Goal: Use online tool/utility: Utilize a website feature to perform a specific function

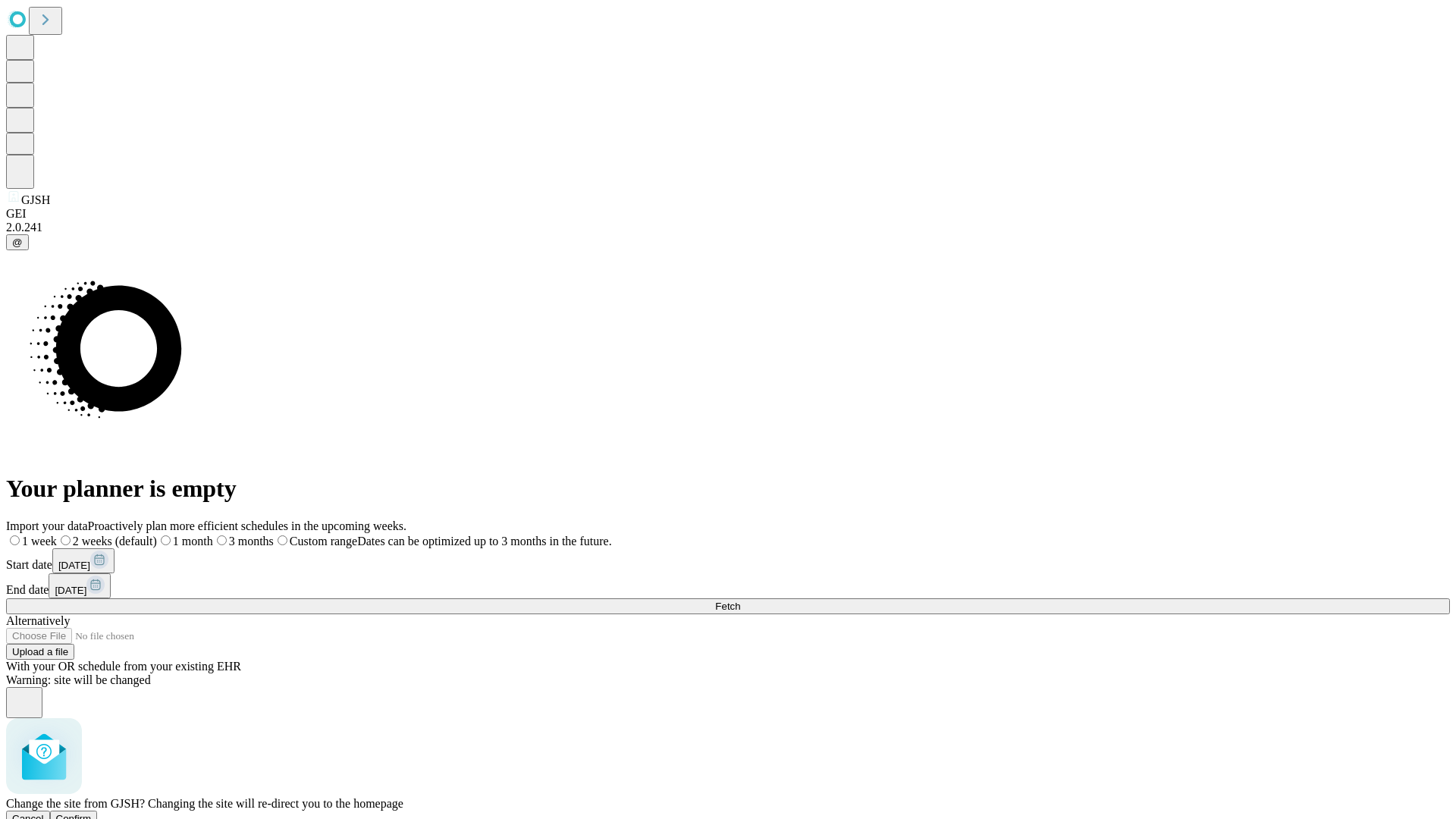
click at [92, 812] on span "Confirm" at bounding box center [73, 818] width 35 height 11
click at [183, 535] on label "1 month" at bounding box center [161, 541] width 46 height 13
click at [740, 601] on span "Fetch" at bounding box center [727, 606] width 25 height 11
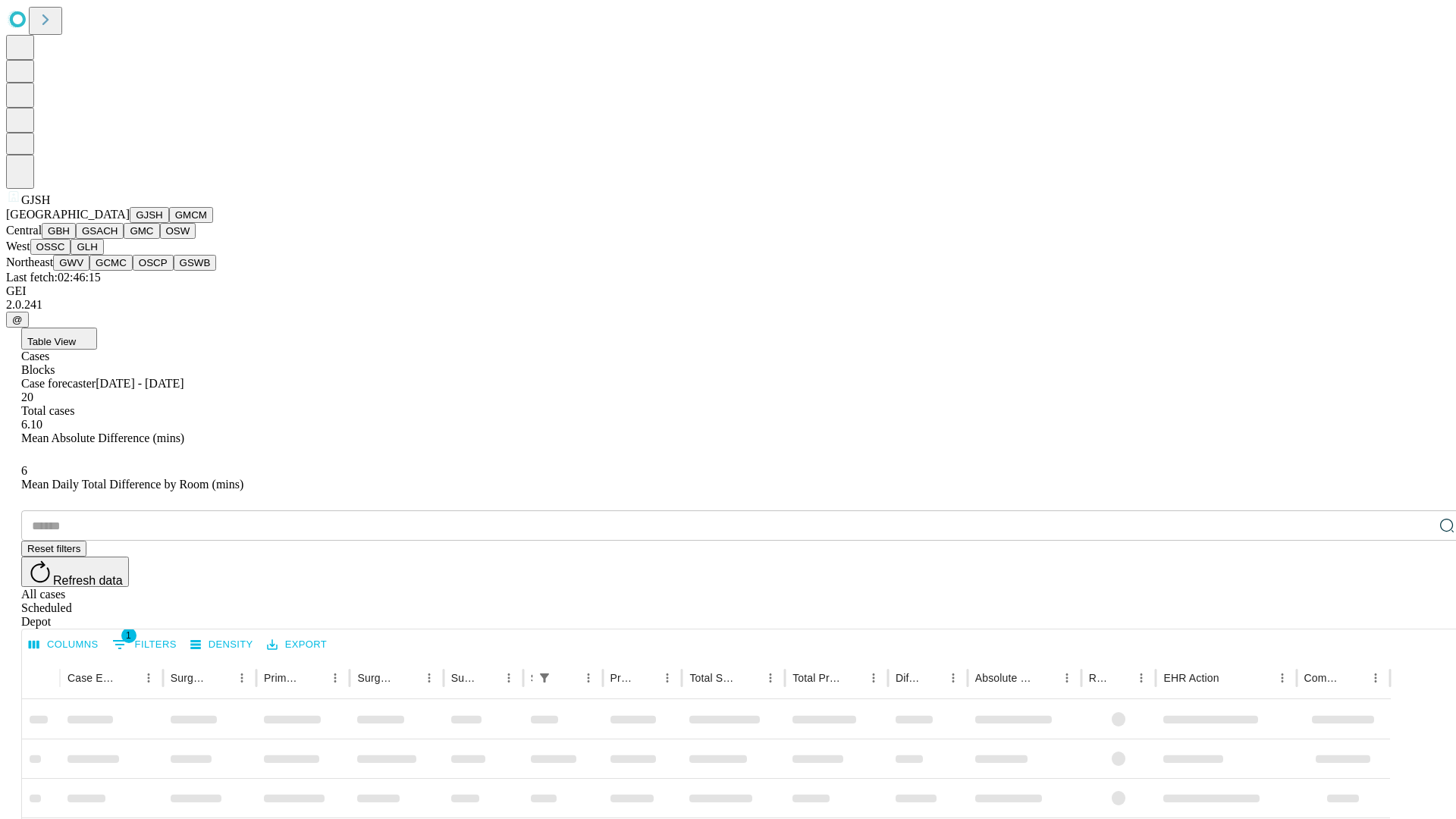
click at [169, 223] on button "GMCM" at bounding box center [191, 215] width 44 height 16
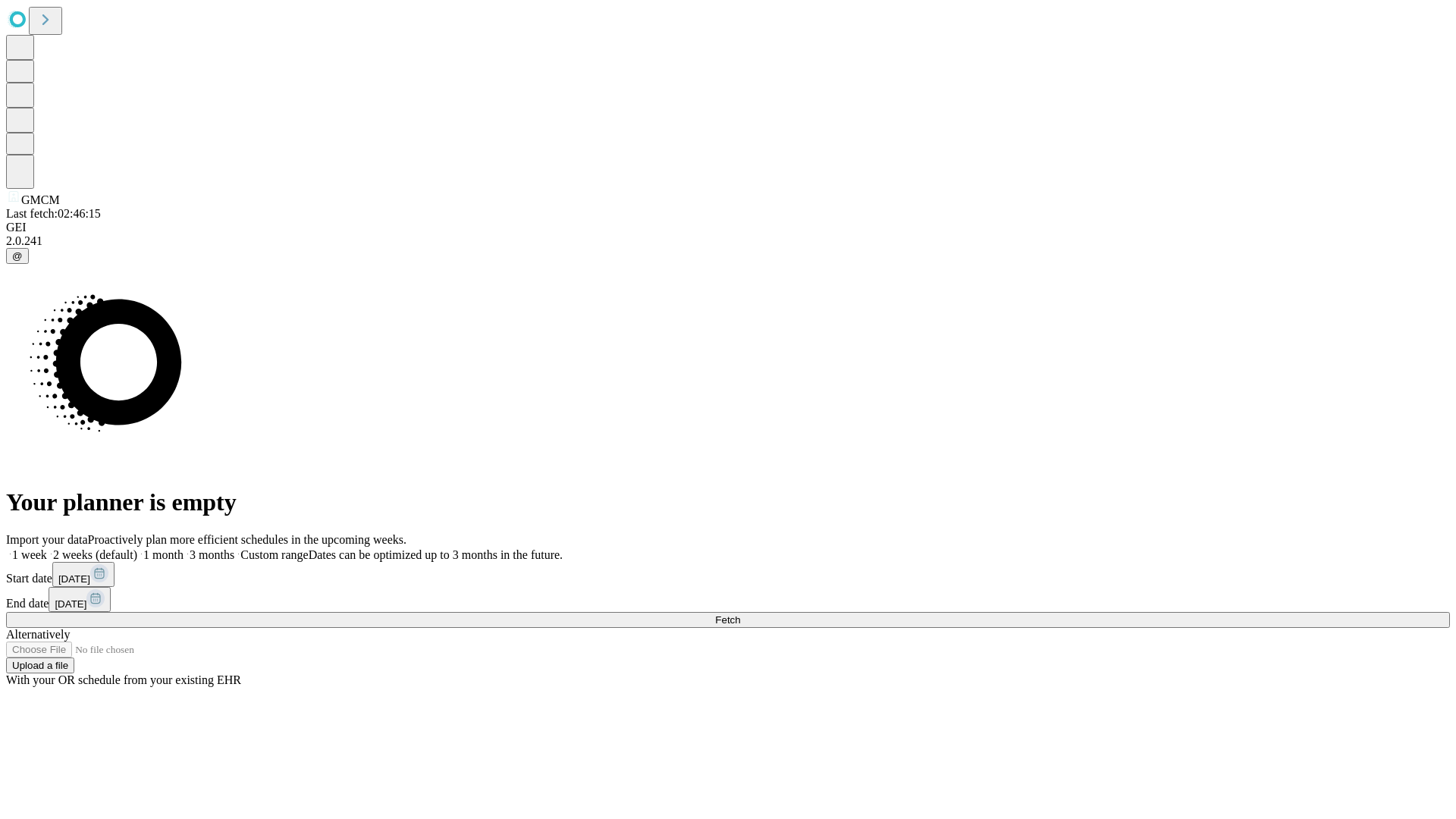
click at [183, 548] on label "1 month" at bounding box center [161, 555] width 46 height 13
click at [740, 614] on span "Fetch" at bounding box center [727, 620] width 25 height 11
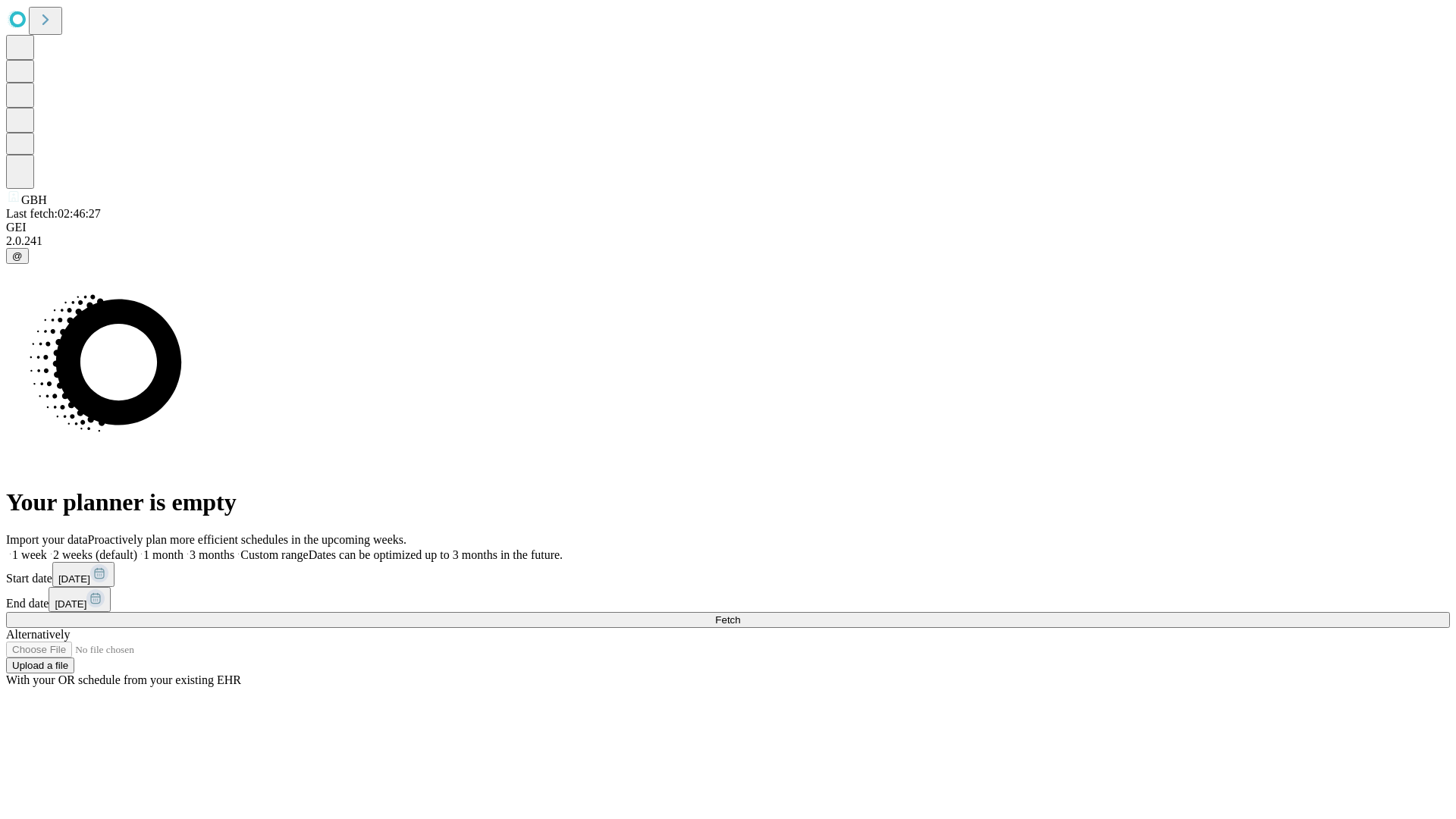
click at [183, 548] on label "1 month" at bounding box center [161, 555] width 46 height 13
click at [740, 614] on span "Fetch" at bounding box center [727, 620] width 25 height 11
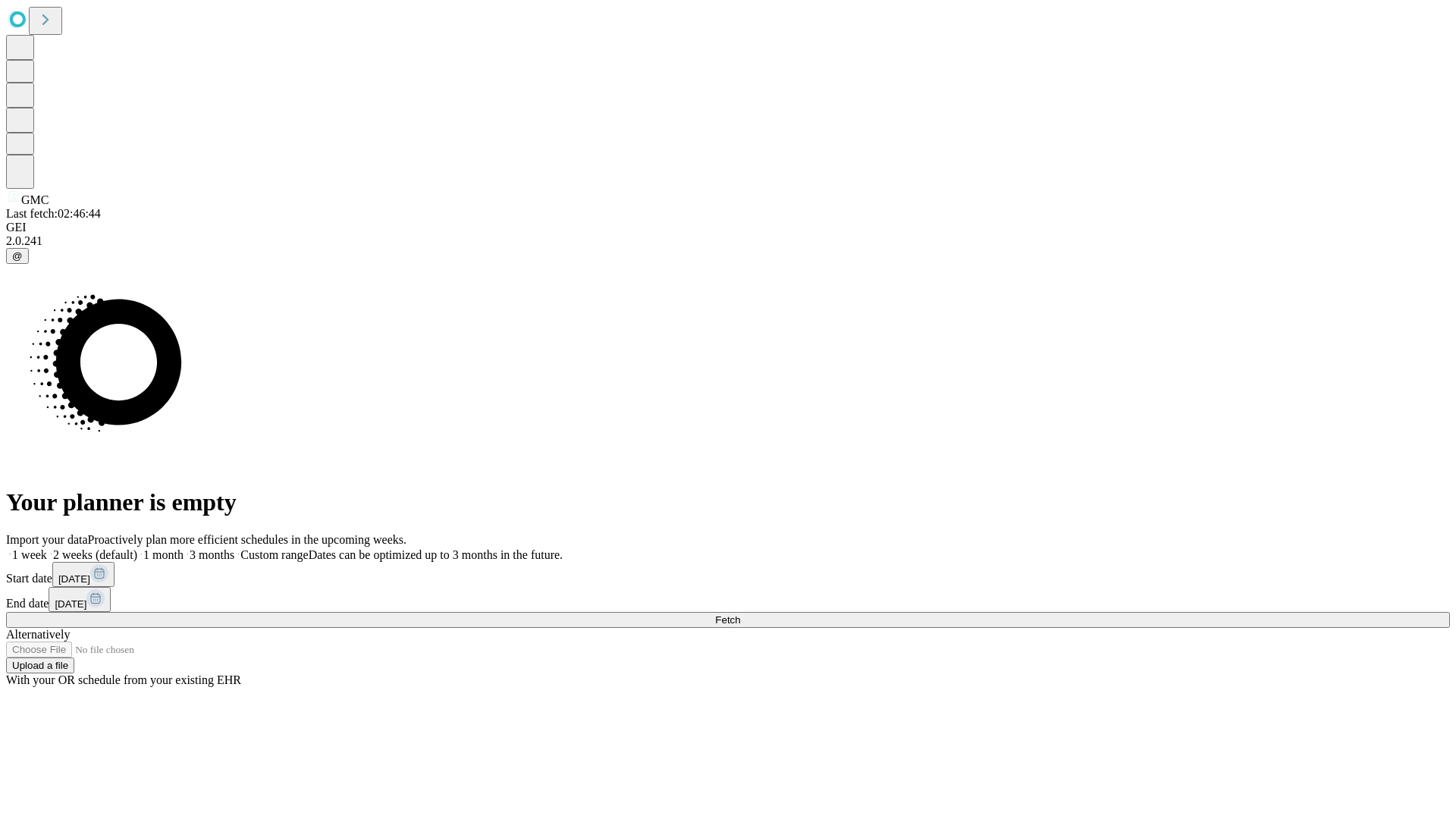
click at [183, 548] on label "1 month" at bounding box center [161, 555] width 46 height 13
click at [740, 614] on span "Fetch" at bounding box center [727, 620] width 25 height 11
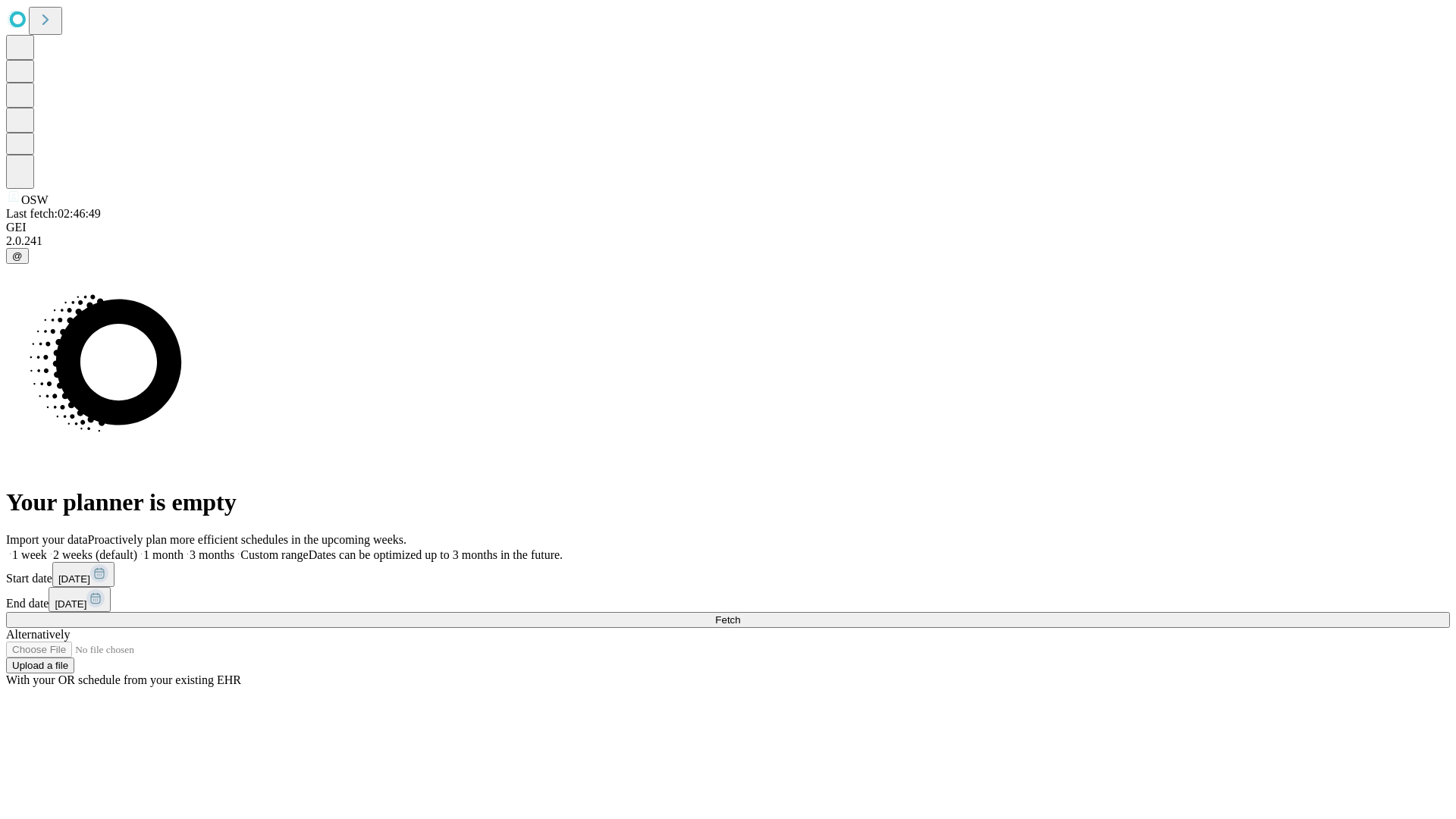
click at [740, 614] on span "Fetch" at bounding box center [727, 620] width 25 height 11
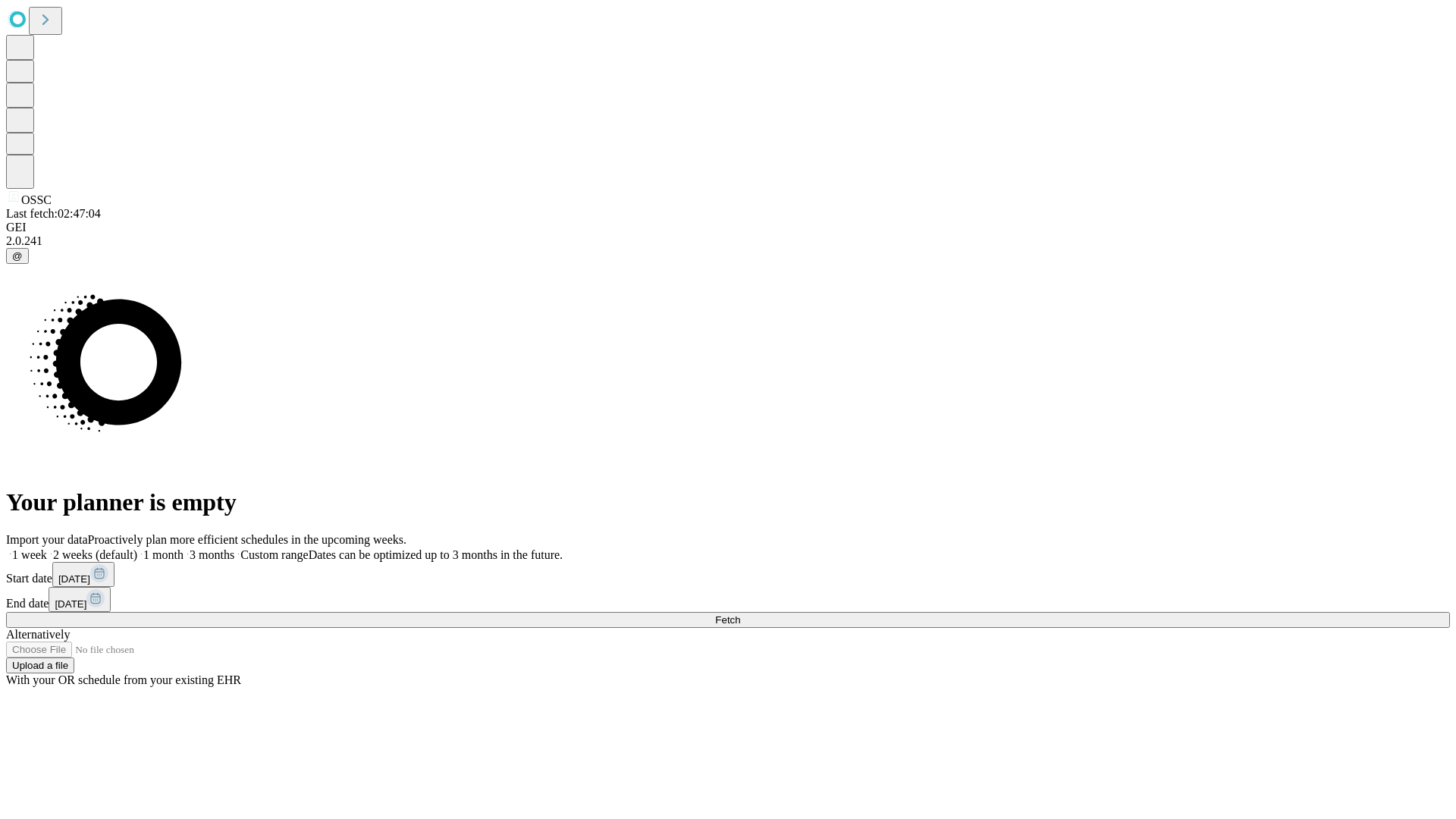
click at [183, 548] on label "1 month" at bounding box center [161, 555] width 46 height 13
click at [740, 614] on span "Fetch" at bounding box center [727, 620] width 25 height 11
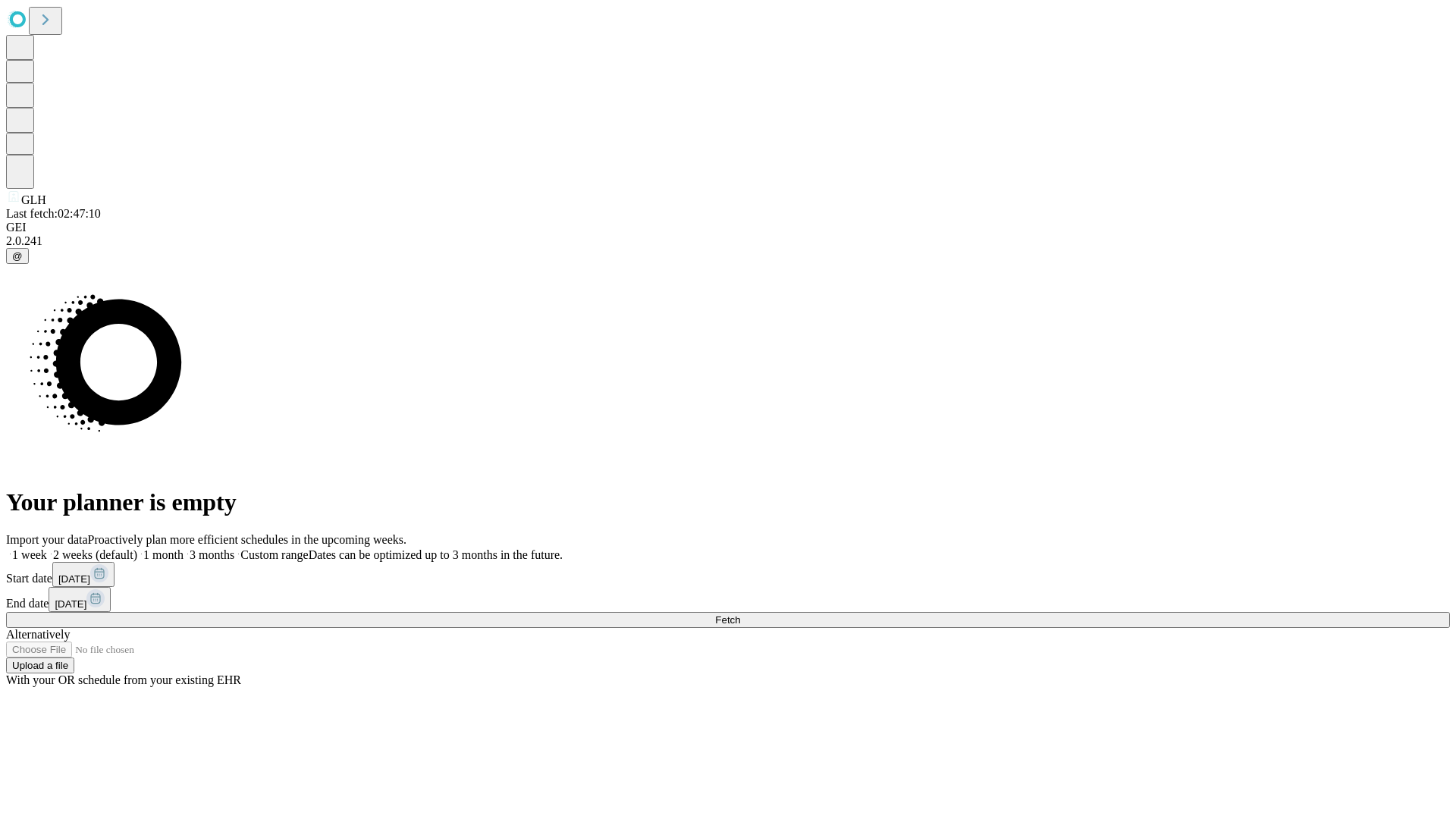
click at [740, 614] on span "Fetch" at bounding box center [727, 620] width 25 height 11
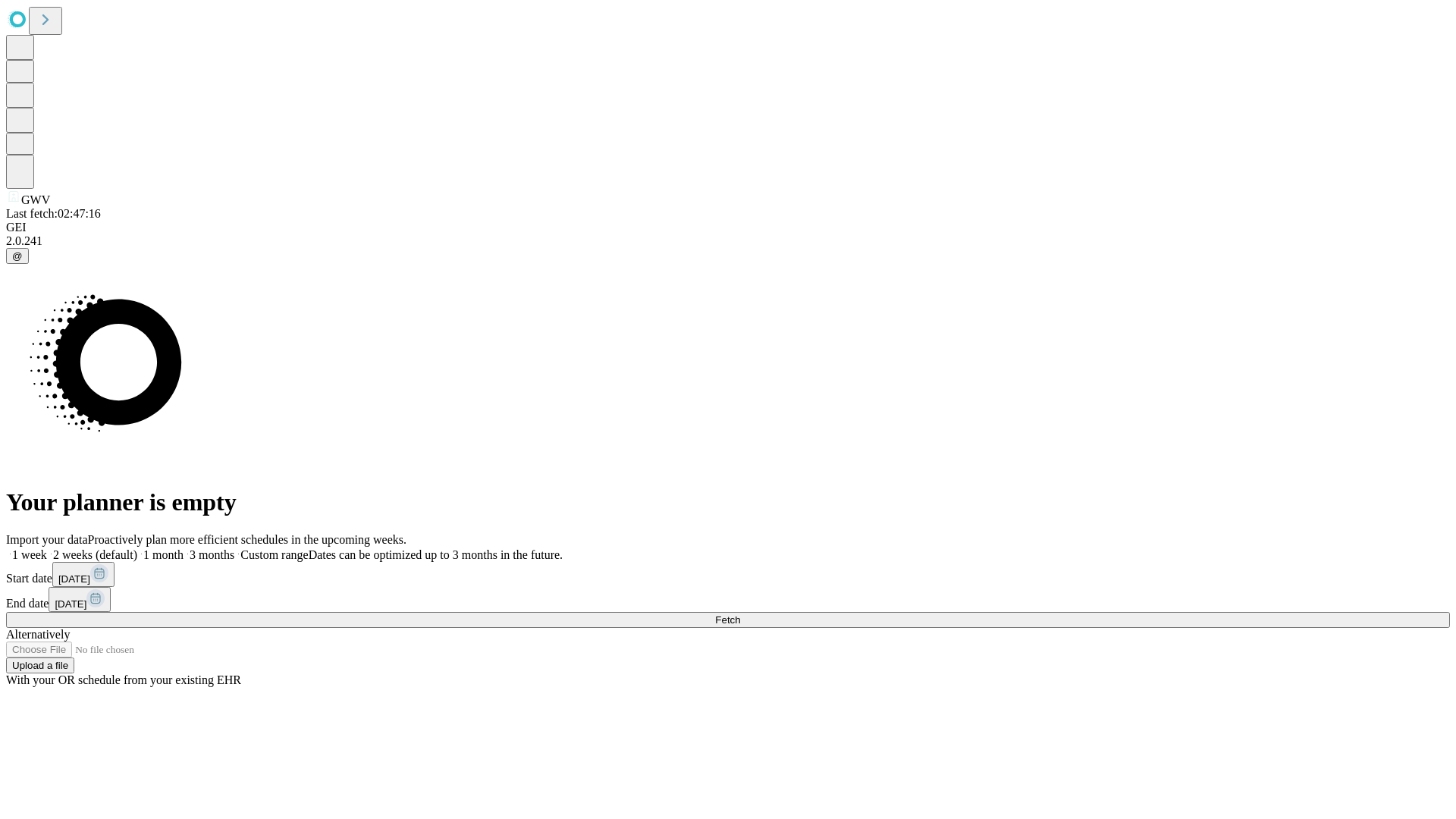
click at [183, 548] on label "1 month" at bounding box center [161, 555] width 46 height 13
click at [740, 614] on span "Fetch" at bounding box center [727, 620] width 25 height 11
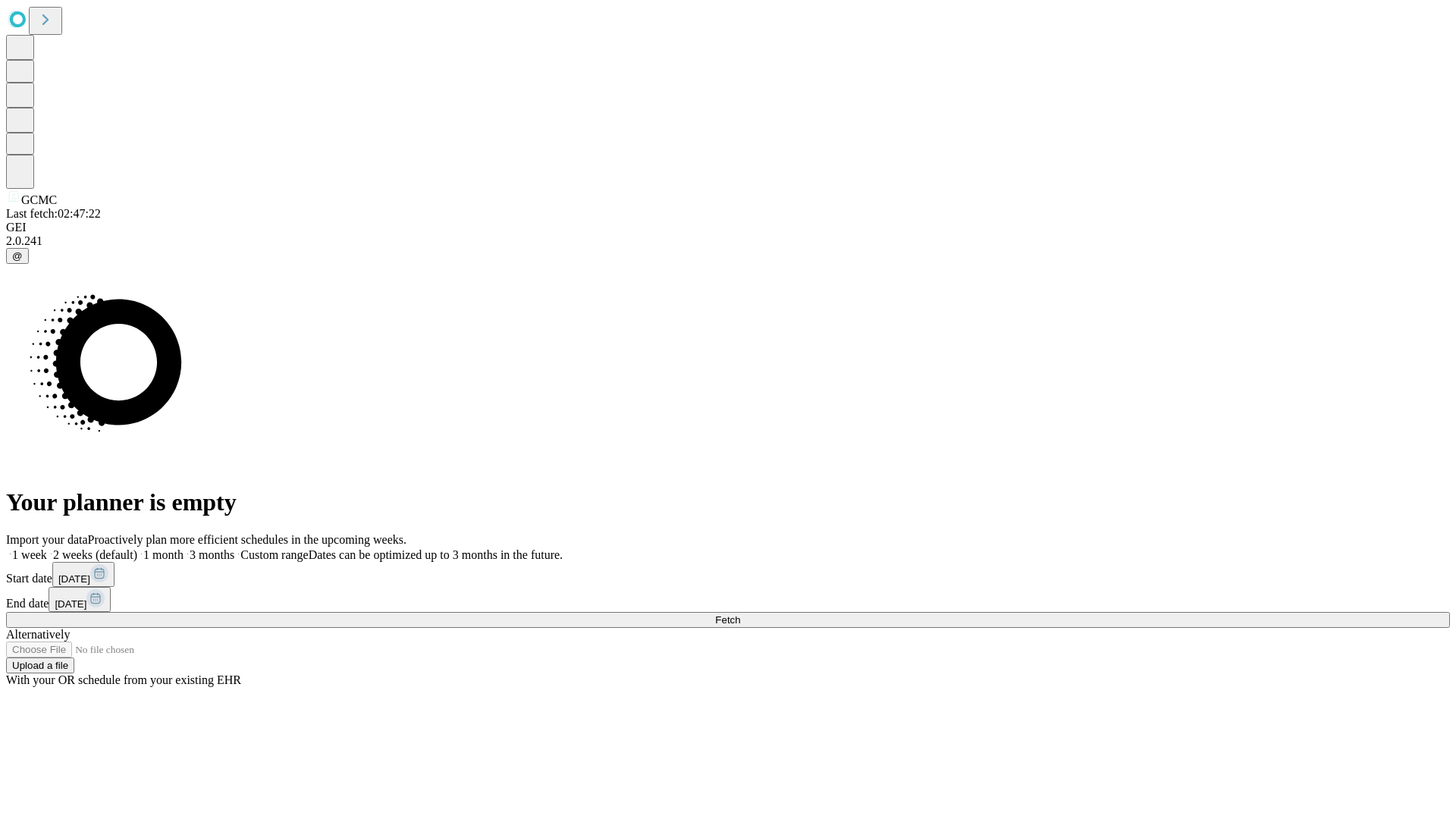
click at [183, 548] on label "1 month" at bounding box center [161, 555] width 46 height 13
click at [740, 614] on span "Fetch" at bounding box center [727, 620] width 25 height 11
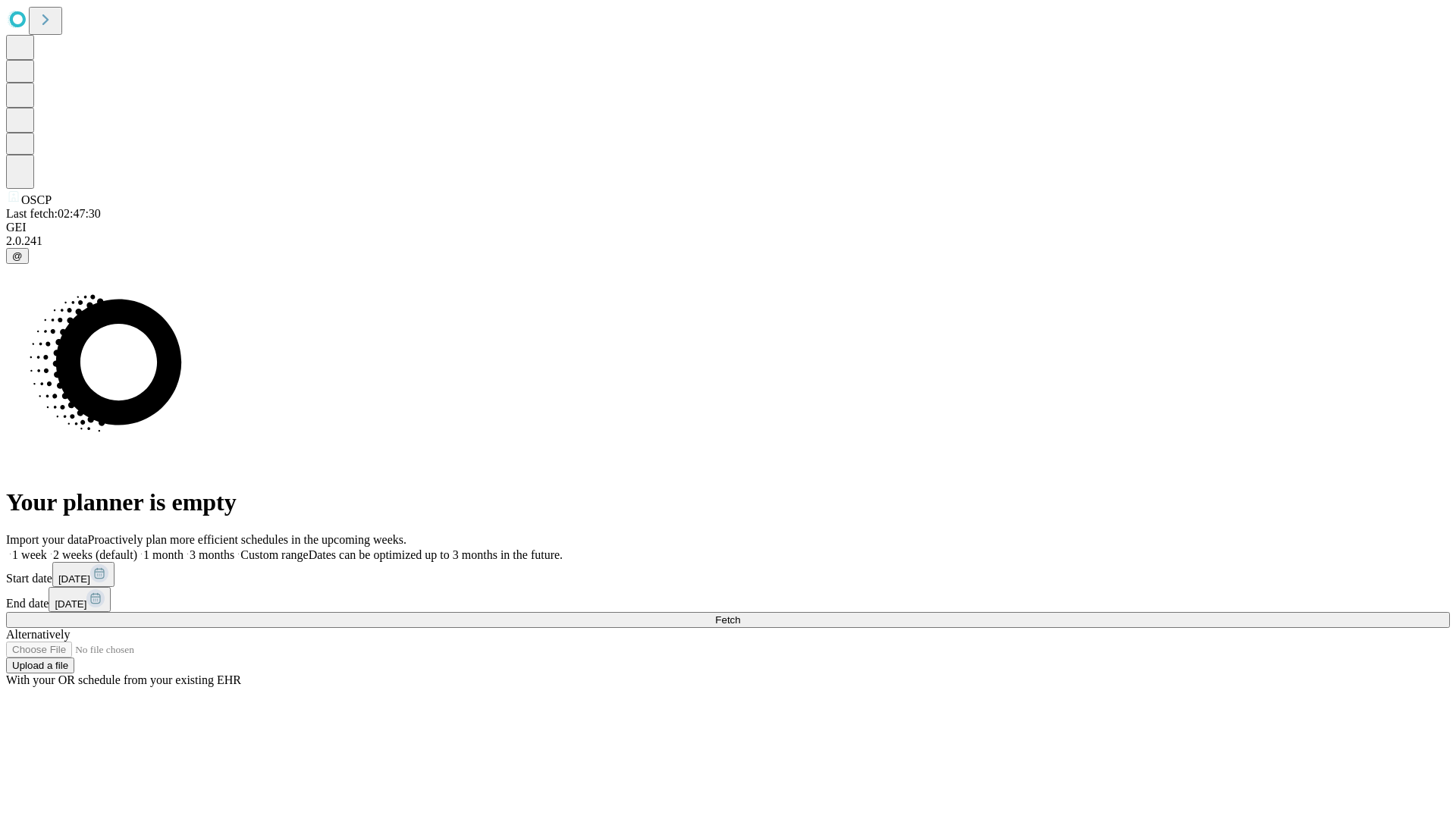
click at [183, 548] on label "1 month" at bounding box center [161, 555] width 46 height 13
click at [740, 614] on span "Fetch" at bounding box center [727, 620] width 25 height 11
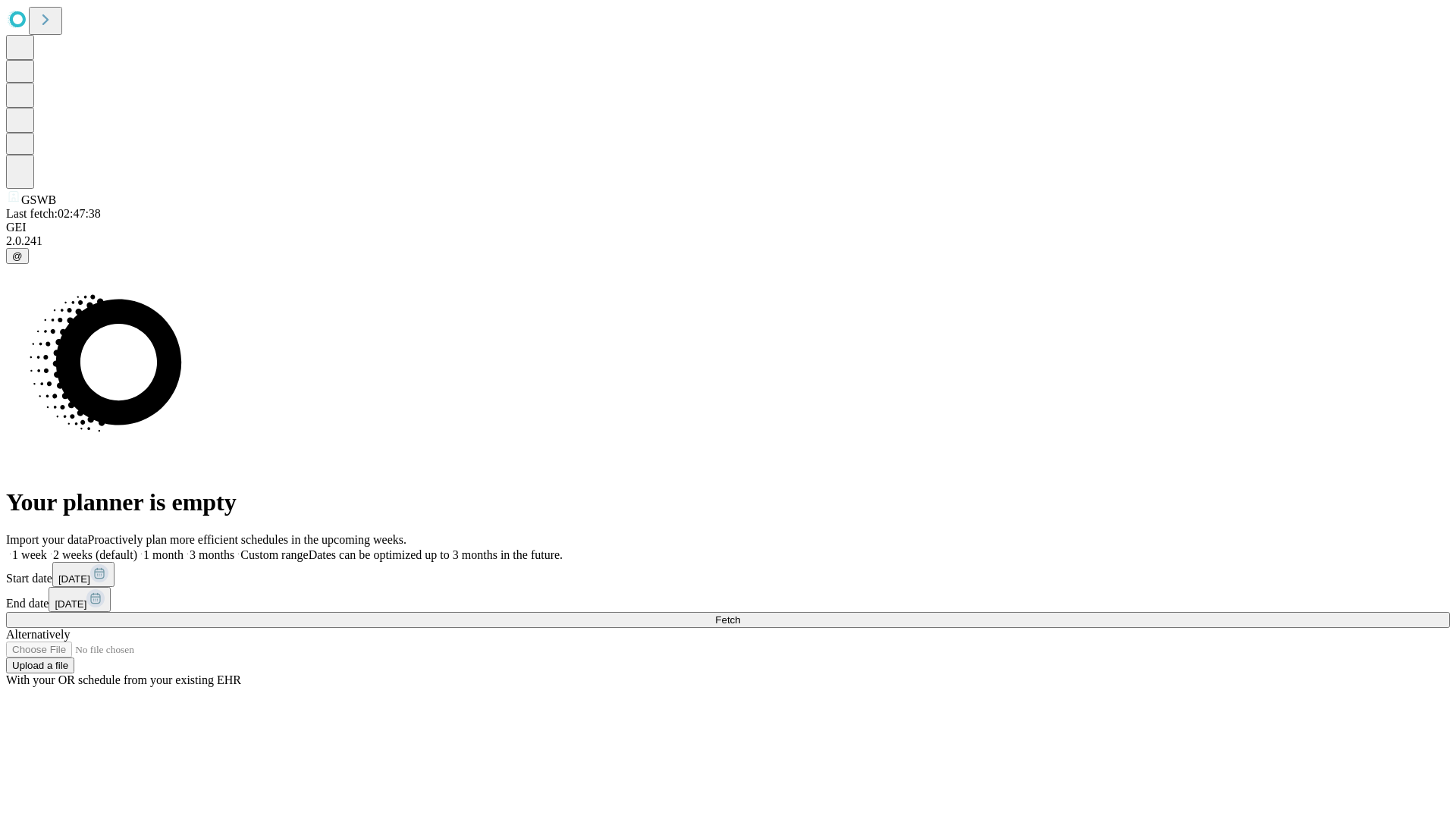
click at [183, 548] on label "1 month" at bounding box center [161, 555] width 46 height 13
click at [740, 614] on span "Fetch" at bounding box center [727, 620] width 25 height 11
